Goal: Task Accomplishment & Management: Use online tool/utility

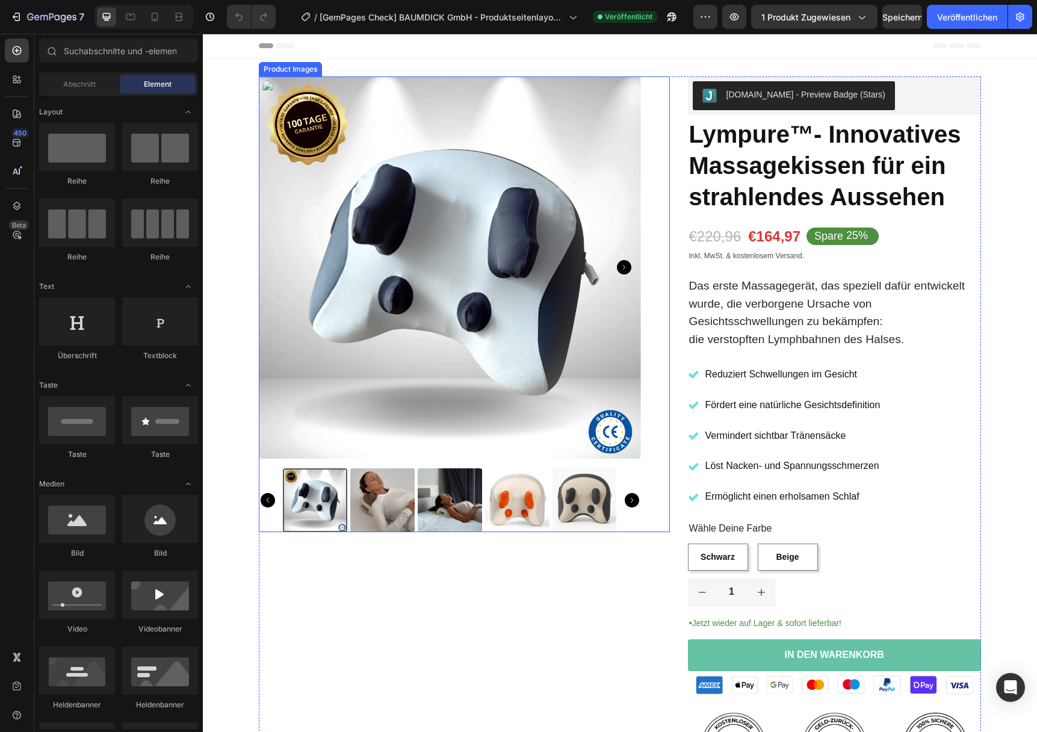
click at [413, 190] on img at bounding box center [450, 267] width 382 height 382
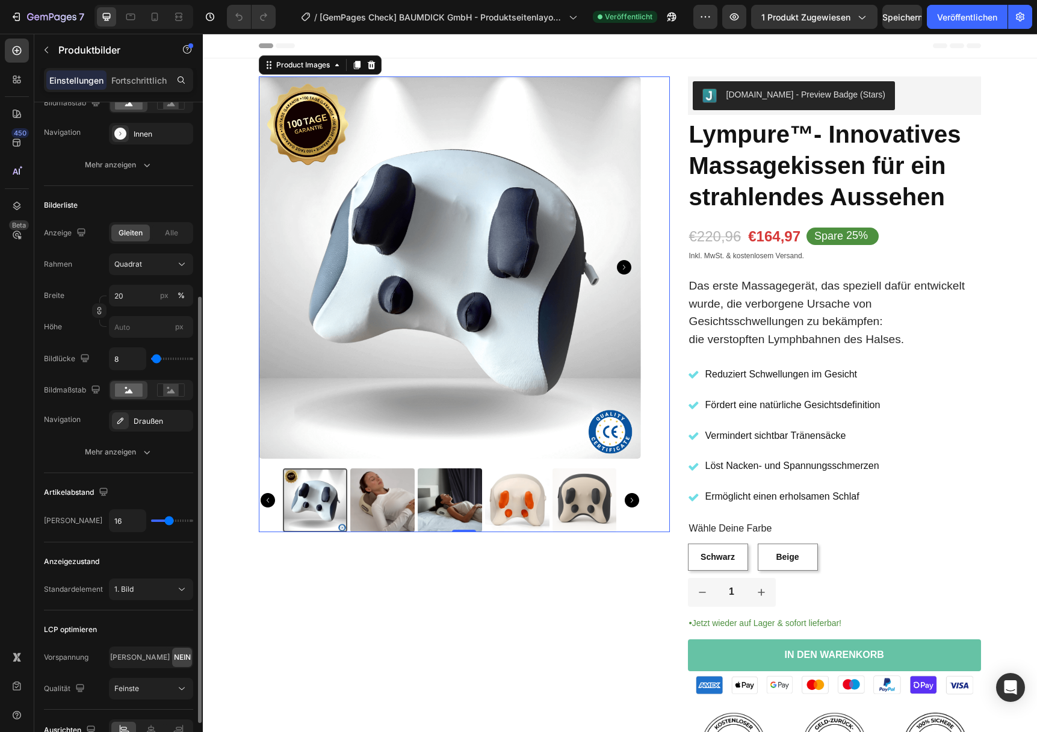
scroll to position [369, 0]
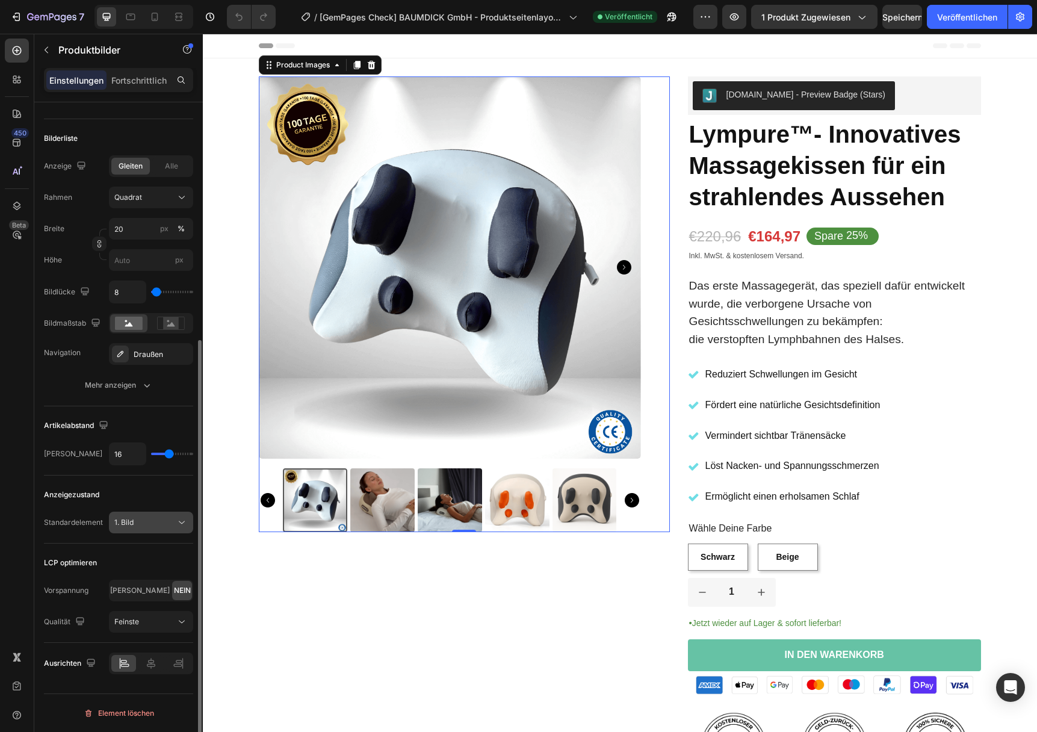
click at [184, 523] on icon at bounding box center [182, 523] width 12 height 12
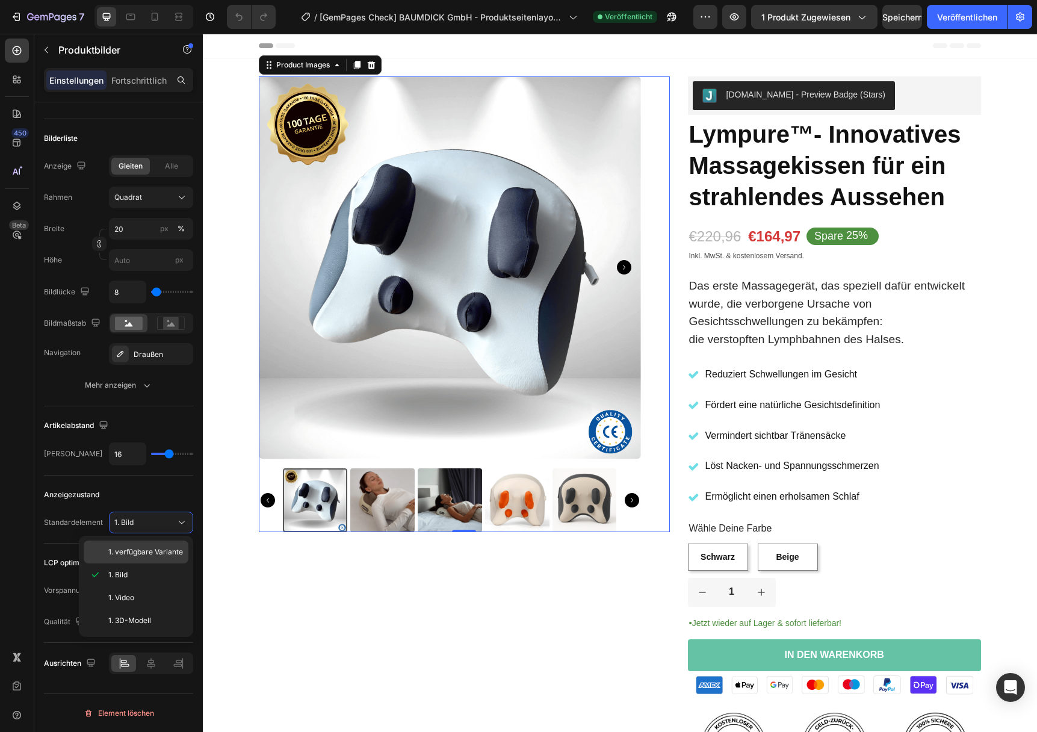
click at [144, 554] on font "1. verfügbare Variante" at bounding box center [145, 551] width 75 height 9
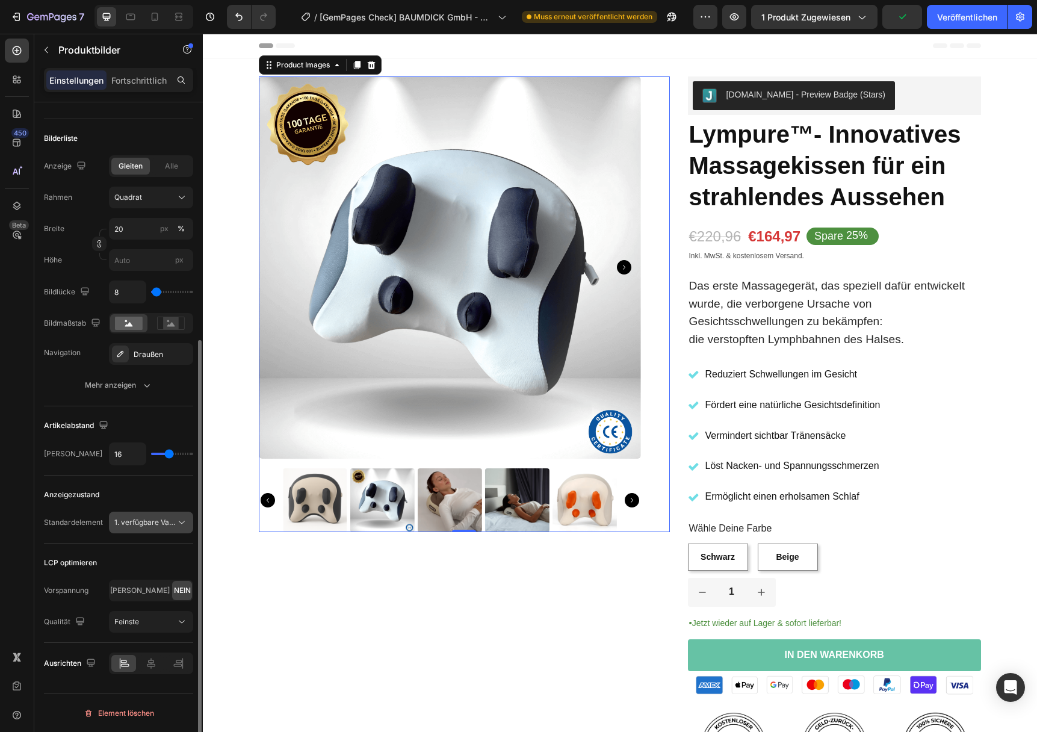
click at [161, 525] on font "1. verfügbare Variante" at bounding box center [151, 522] width 75 height 9
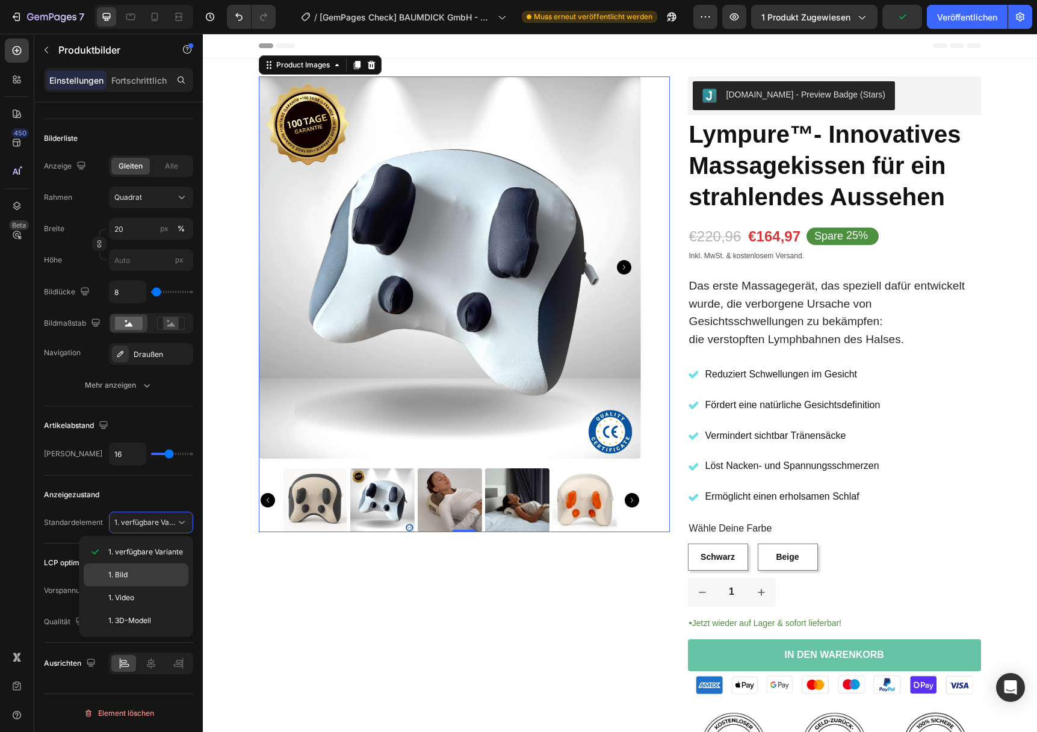
click at [111, 574] on font "1. Bild" at bounding box center [117, 574] width 19 height 9
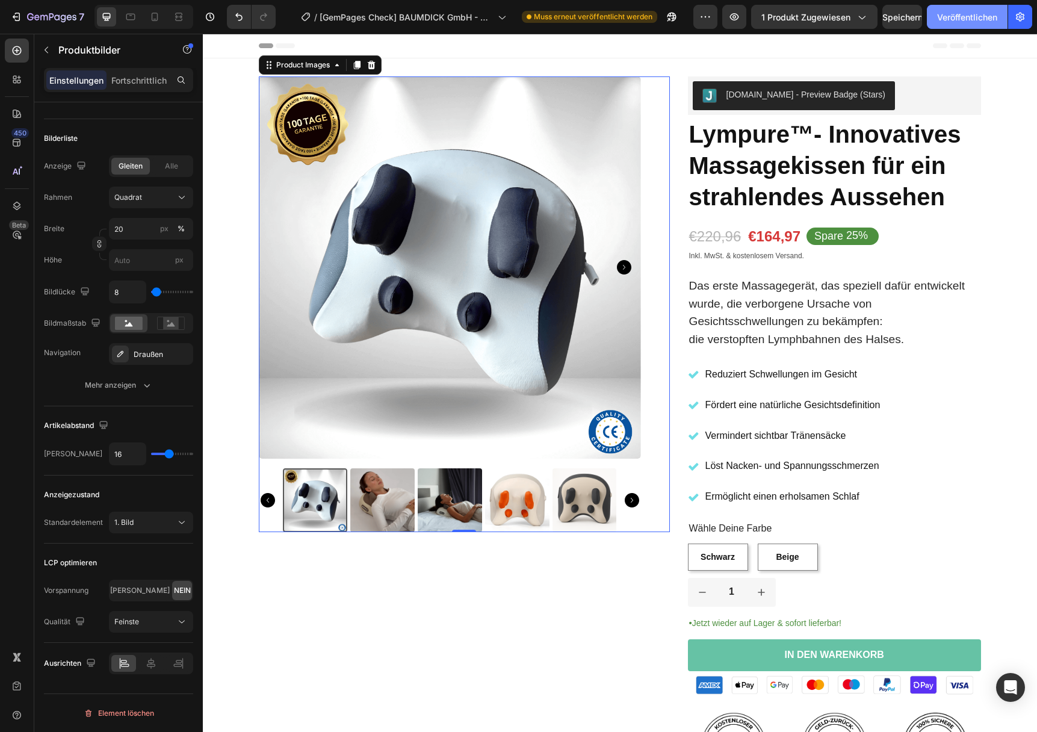
click at [971, 11] on font "Veröffentlichen" at bounding box center [968, 17] width 60 height 13
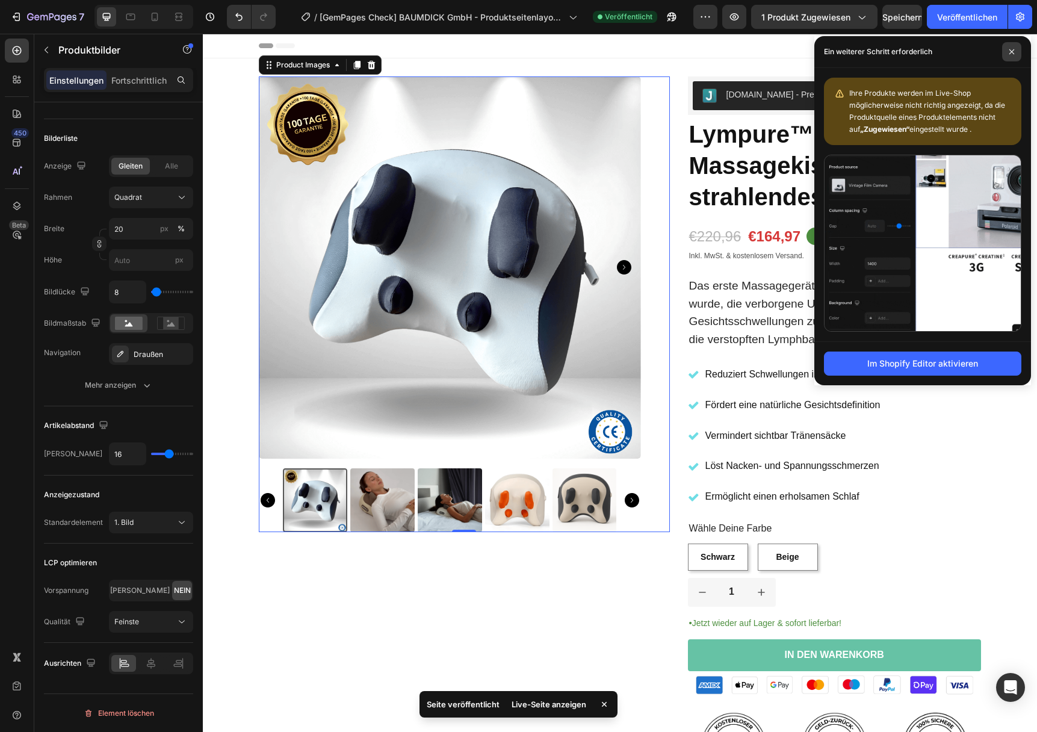
click at [1010, 55] on span at bounding box center [1012, 51] width 19 height 19
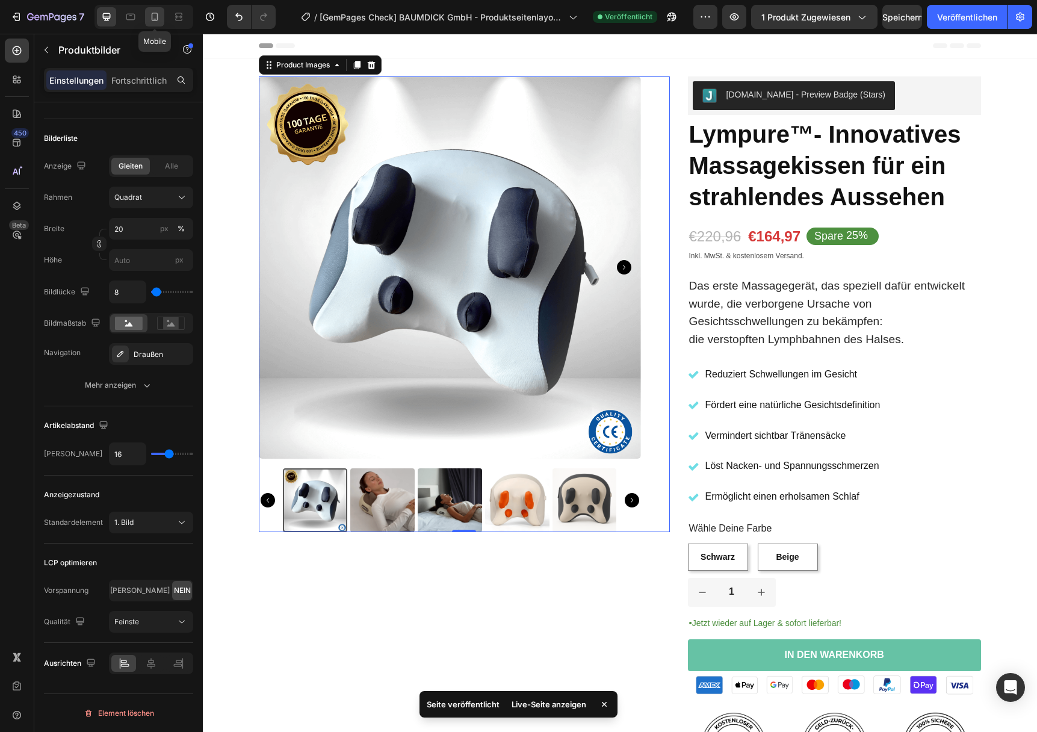
click at [149, 18] on icon at bounding box center [155, 17] width 12 height 12
type input "8"
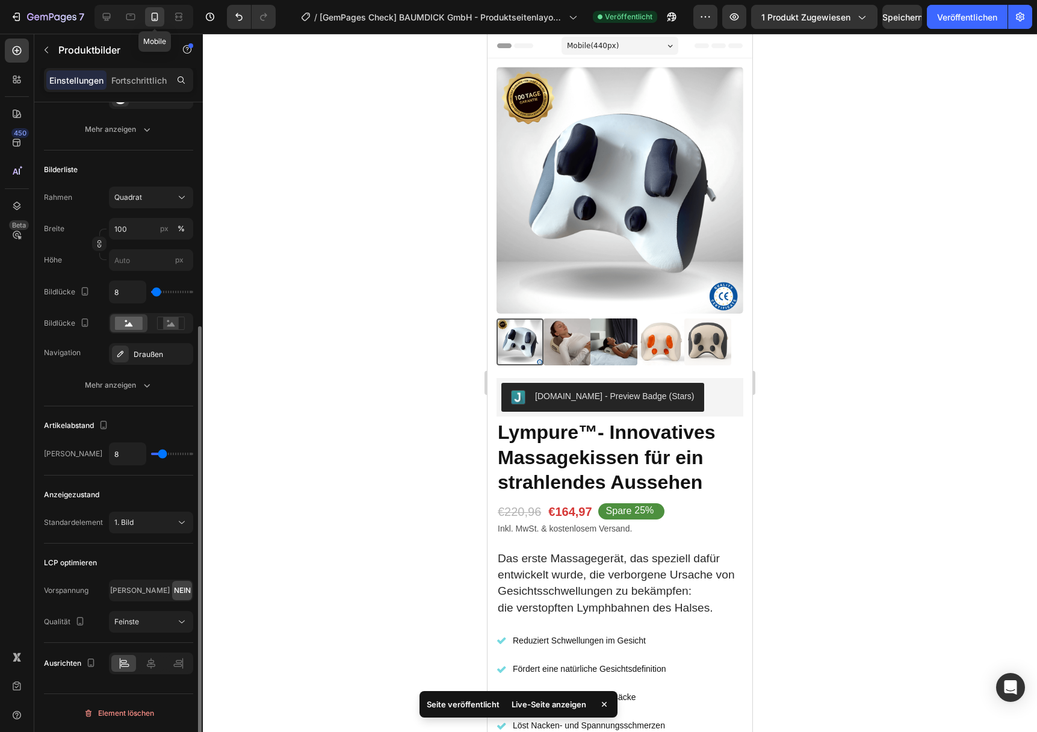
scroll to position [338, 0]
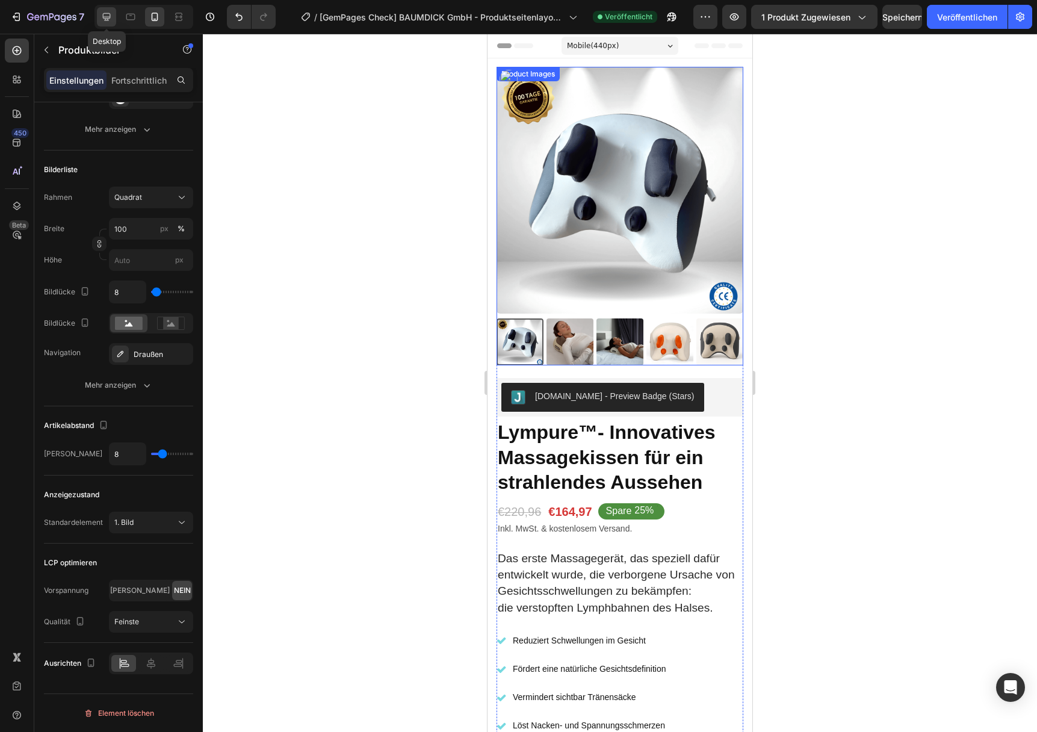
click at [102, 12] on icon at bounding box center [107, 17] width 12 height 12
type input "16"
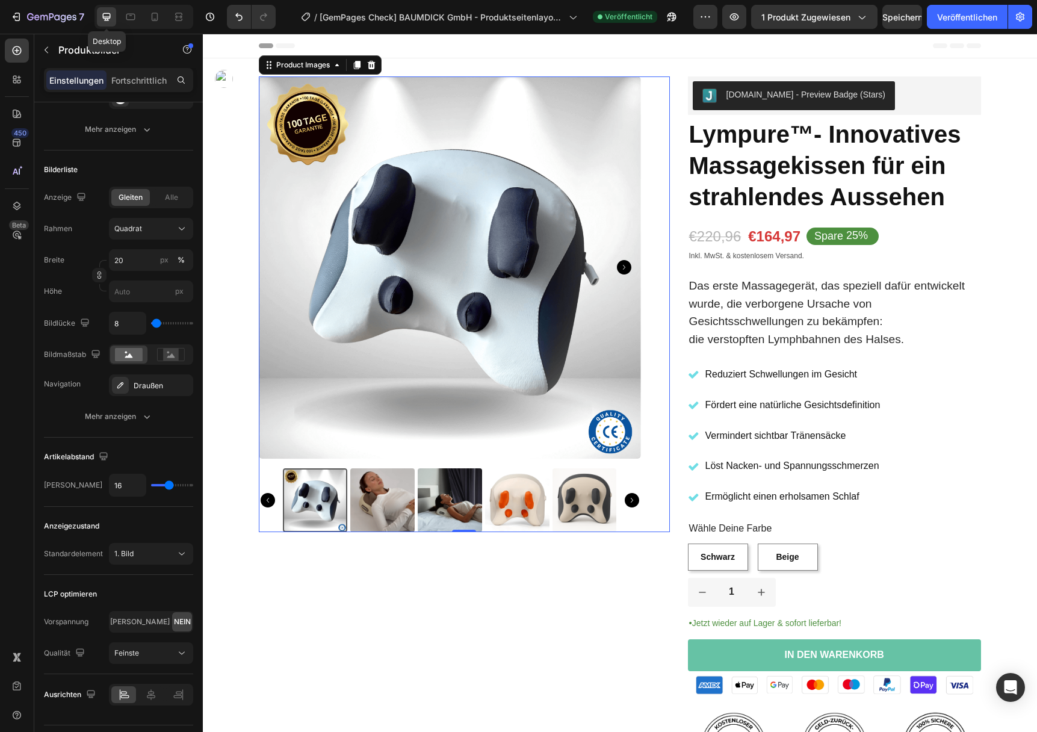
scroll to position [1, 0]
click at [21, 14] on icon "button" at bounding box center [16, 17] width 12 height 12
